Goal: Find specific page/section

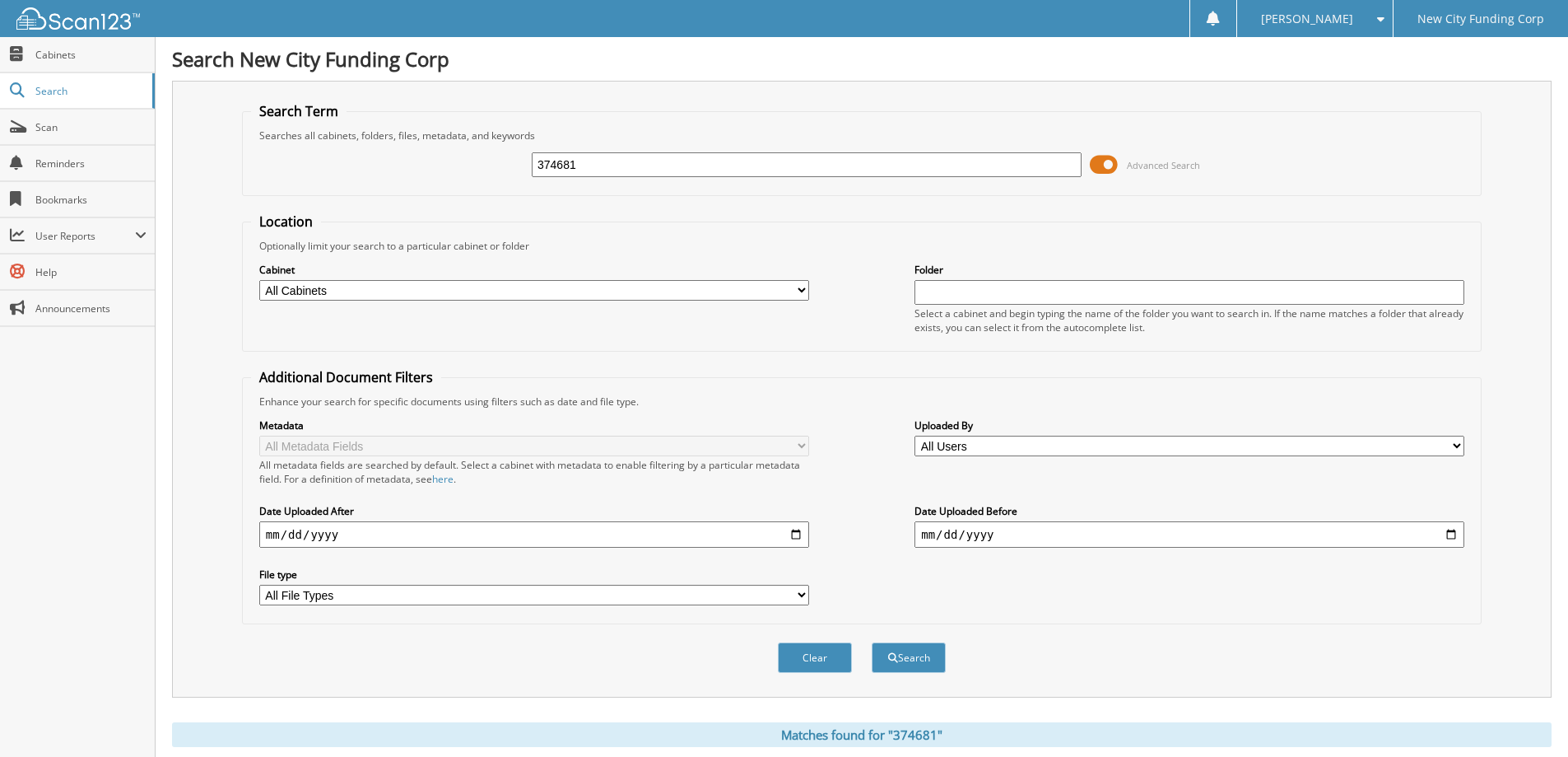
drag, startPoint x: 587, startPoint y: 162, endPoint x: 360, endPoint y: 151, distance: 227.3
click at [360, 151] on div "374681 Advanced Search" at bounding box center [861, 165] width 1222 height 44
type input "376984"
click at [872, 642] on button "Search" at bounding box center [909, 657] width 74 height 31
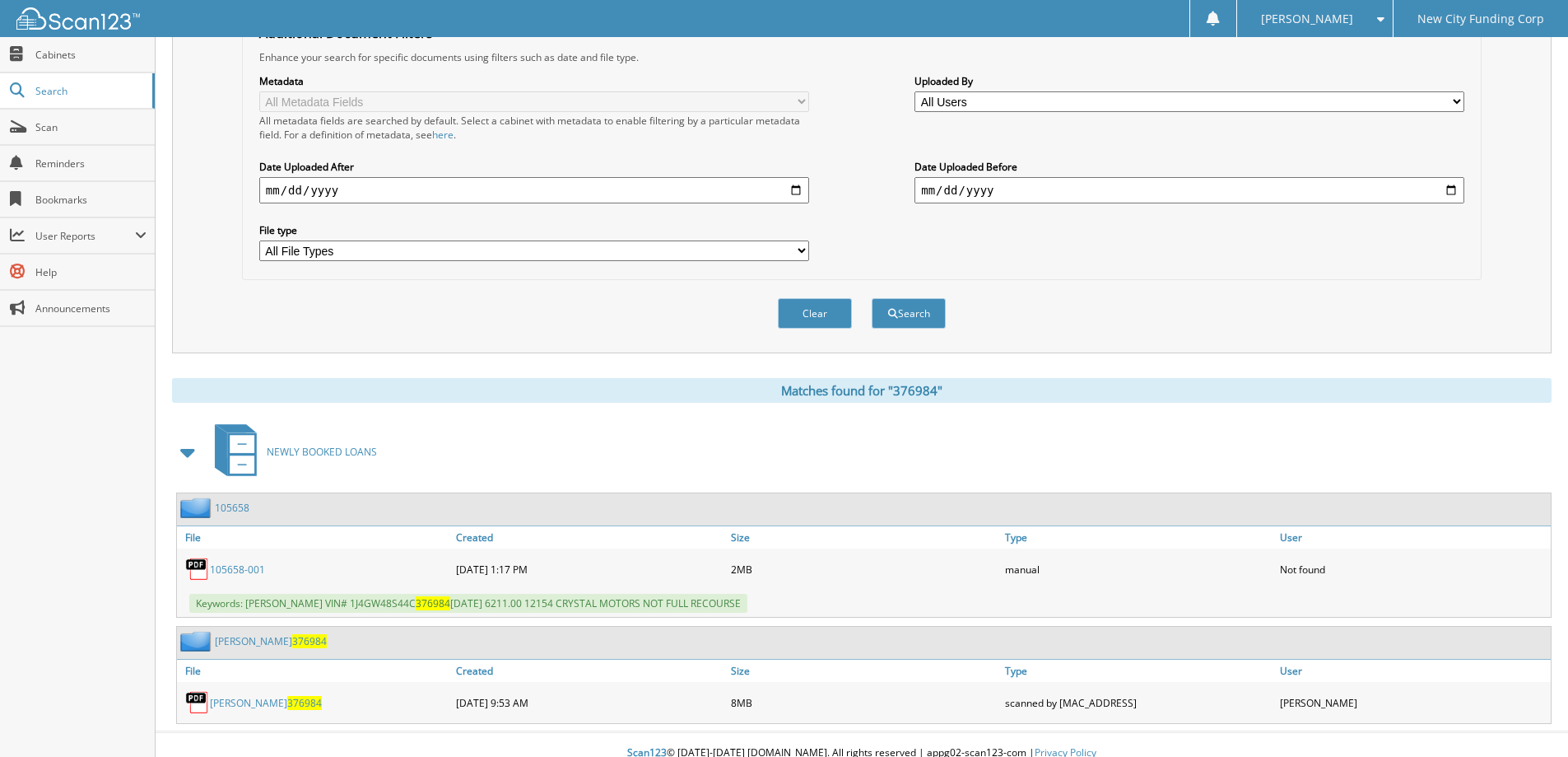
scroll to position [361, 0]
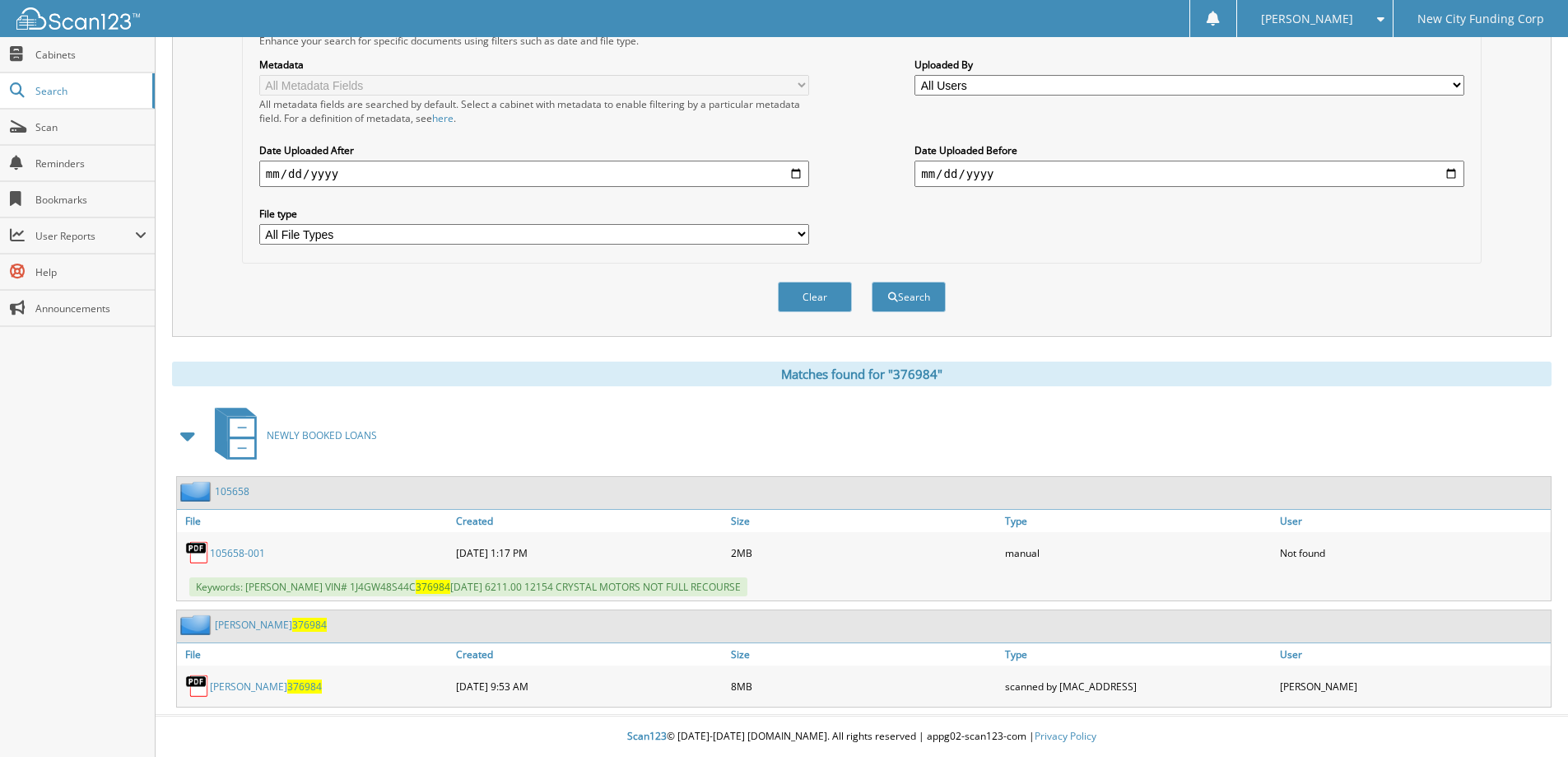
click at [260, 684] on link "john brummett 376984" at bounding box center [266, 686] width 112 height 14
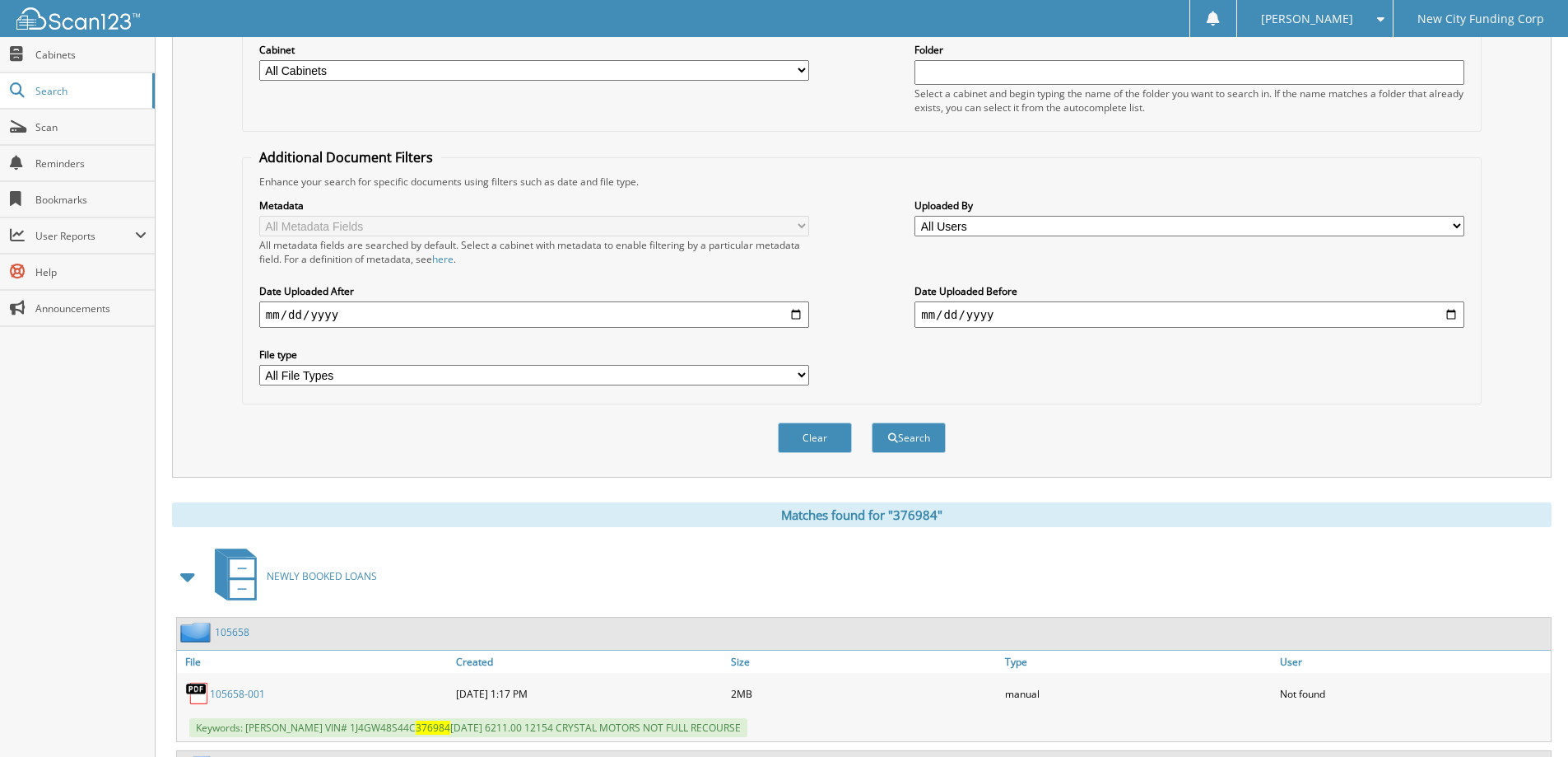
scroll to position [0, 0]
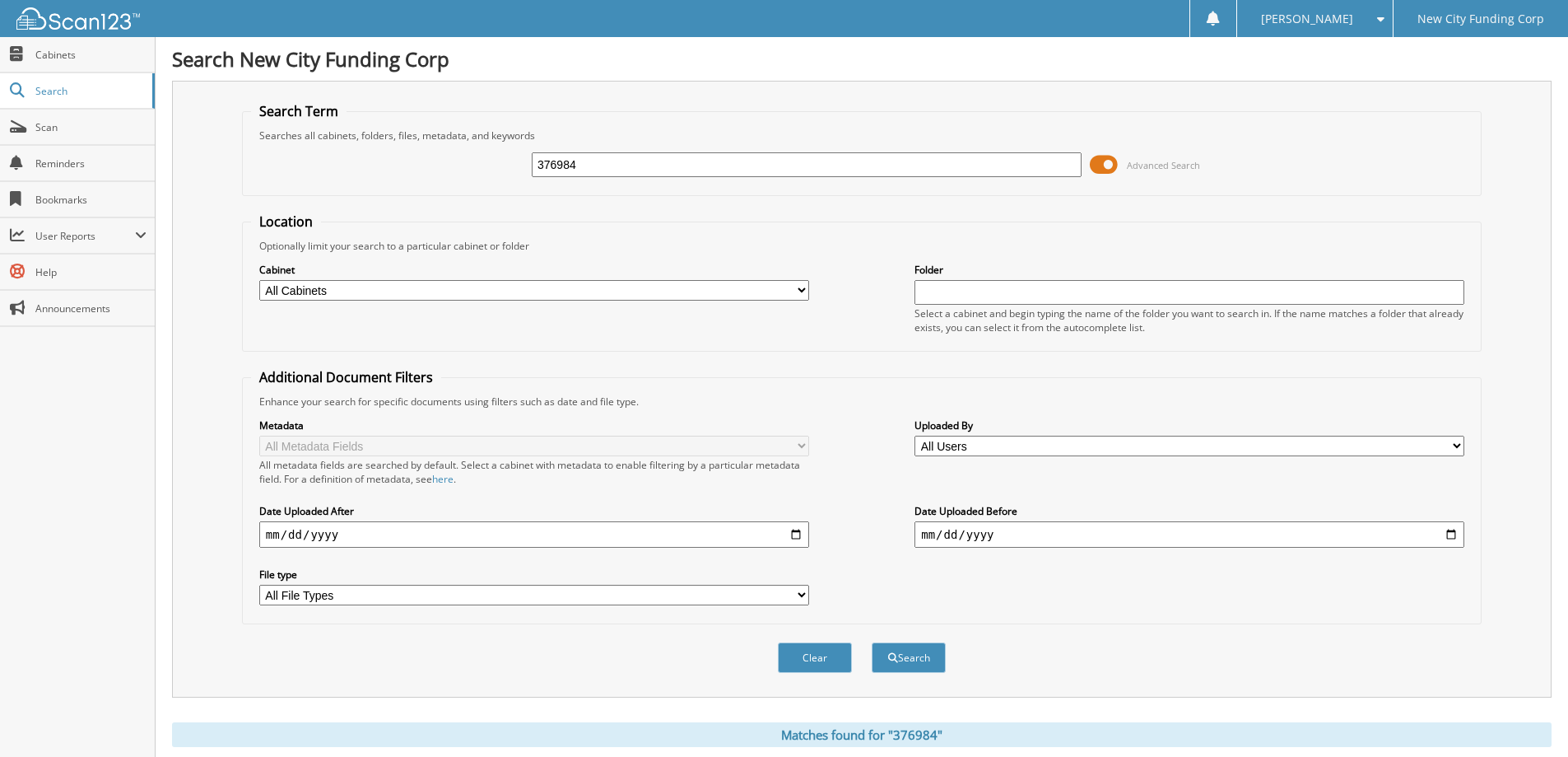
drag, startPoint x: 659, startPoint y: 158, endPoint x: 442, endPoint y: 164, distance: 217.1
click at [442, 164] on div "376984 Advanced Search" at bounding box center [861, 165] width 1222 height 44
type input "329893"
click at [872, 642] on button "Search" at bounding box center [909, 657] width 74 height 31
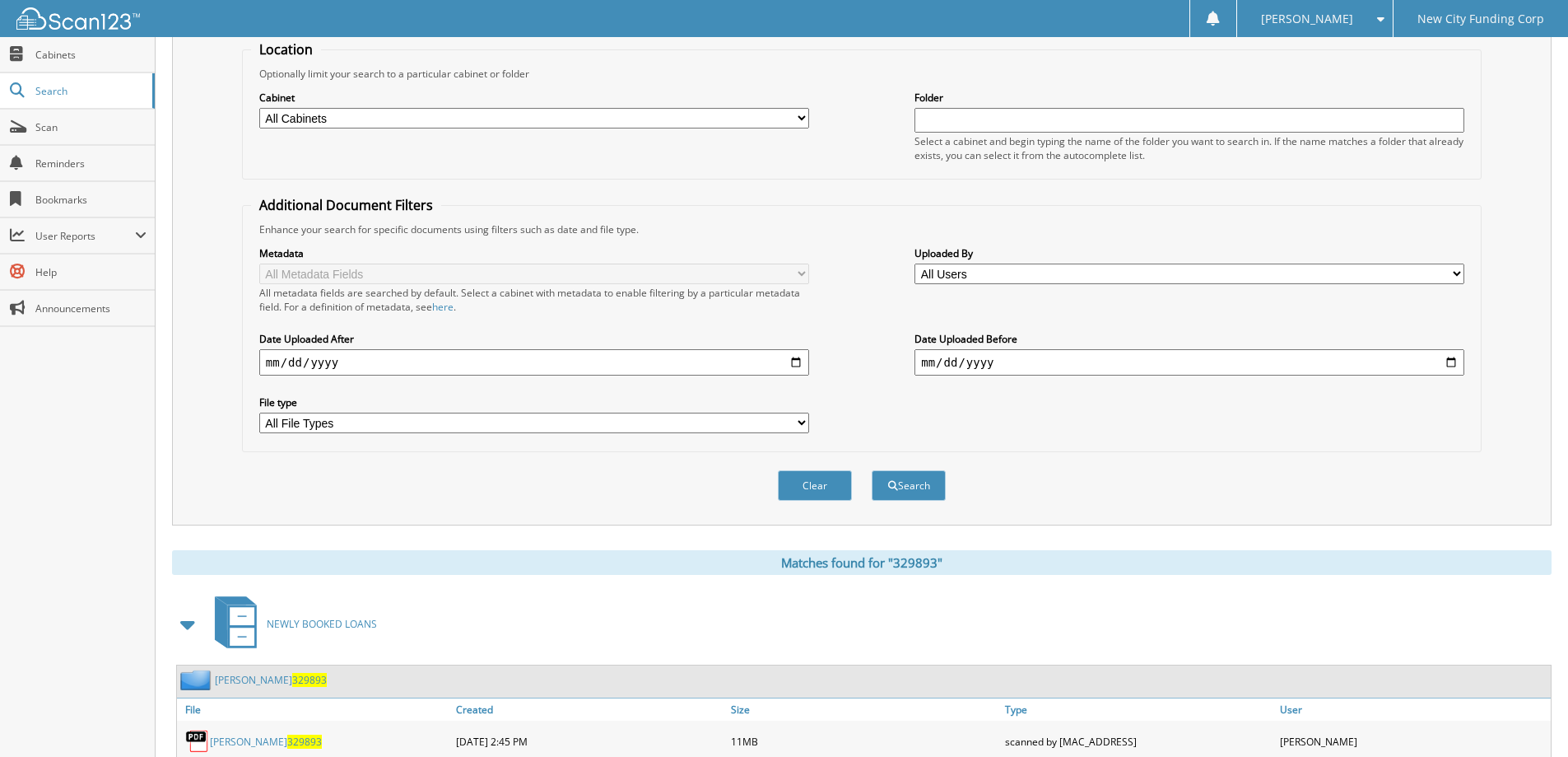
scroll to position [255, 0]
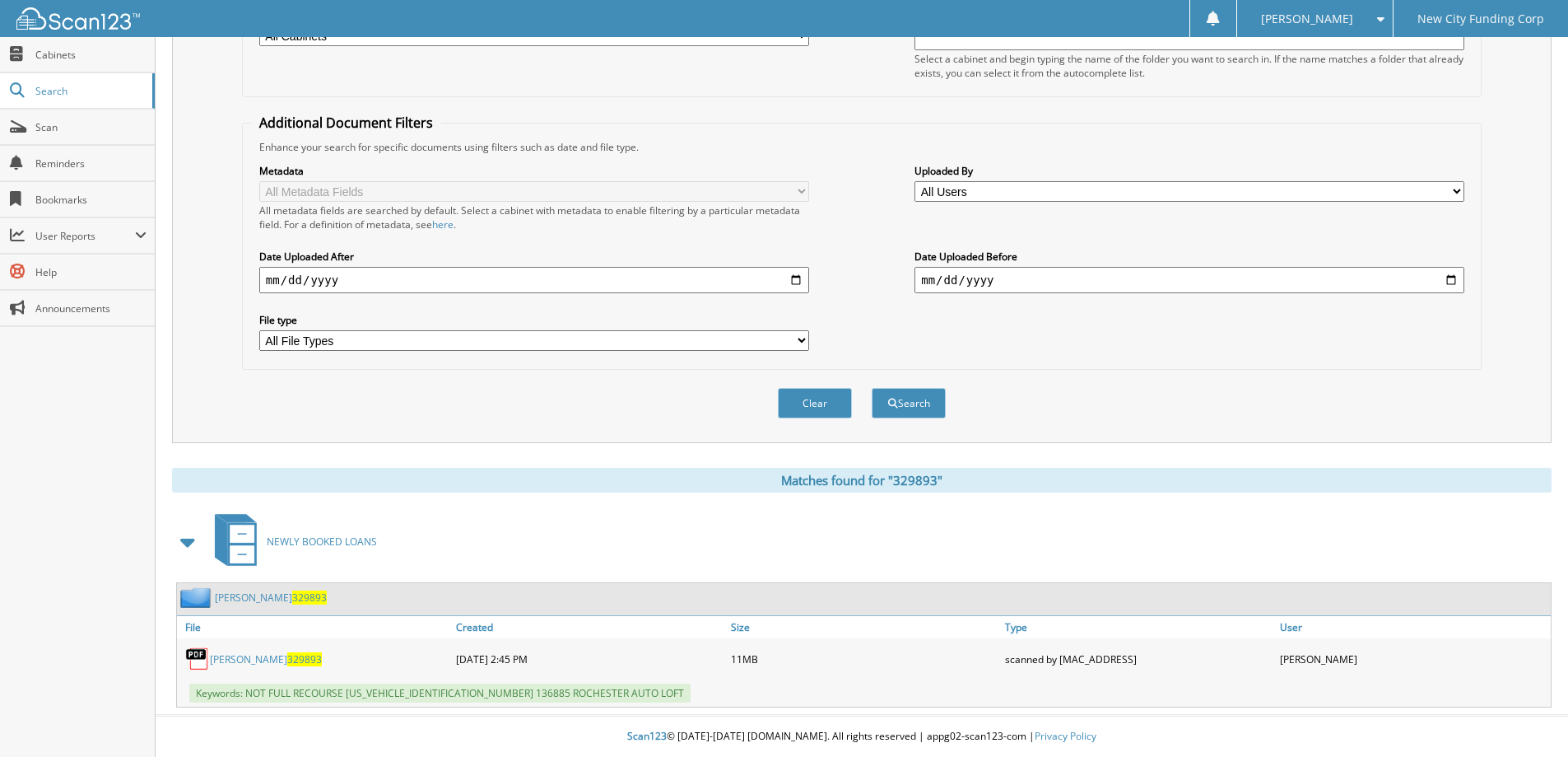
click at [257, 654] on link "ANTONIO PESANTE 329893" at bounding box center [266, 659] width 112 height 14
